Goal: Find specific page/section: Find specific page/section

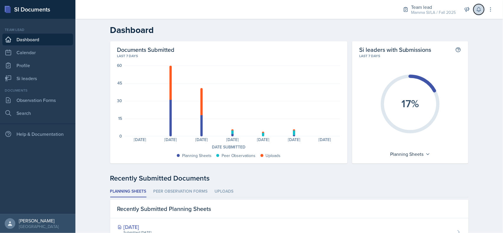
click at [480, 11] on icon at bounding box center [478, 9] width 6 height 6
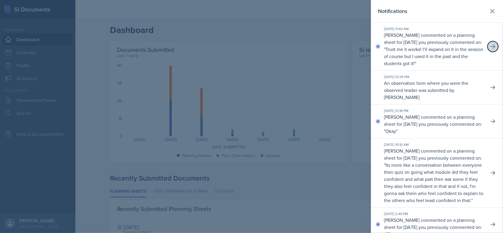
click at [490, 47] on icon at bounding box center [492, 46] width 5 height 4
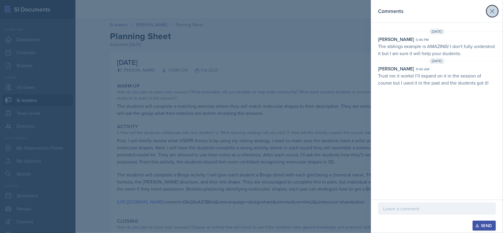
click at [492, 14] on icon at bounding box center [491, 11] width 7 height 7
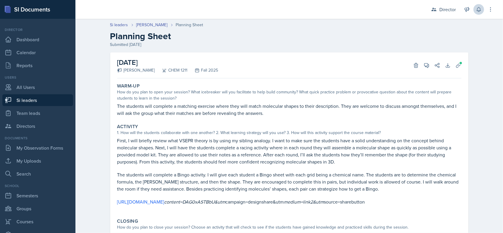
click at [478, 13] on button at bounding box center [478, 9] width 11 height 11
